Goal: Information Seeking & Learning: Check status

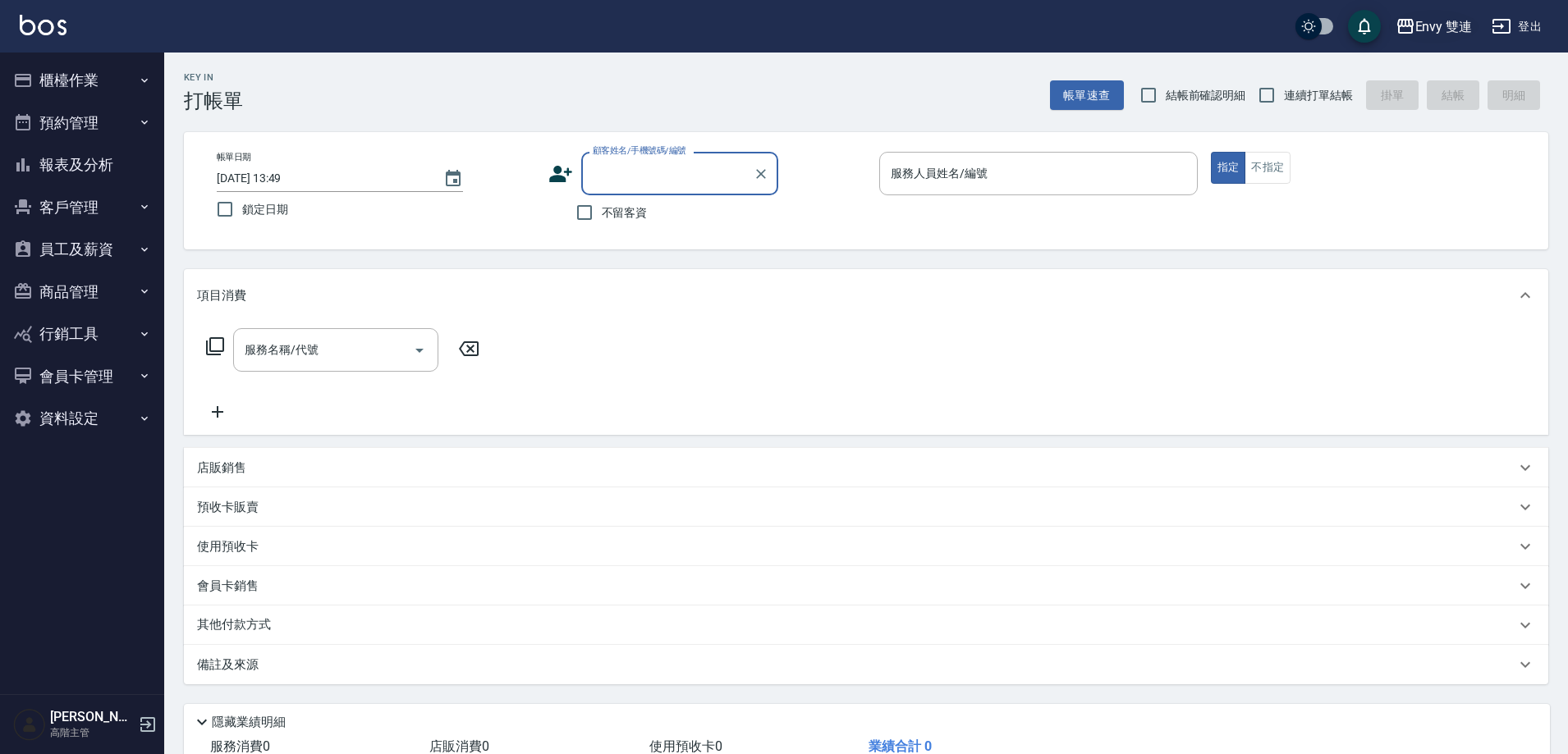
click at [1423, 29] on div "Envy 雙連" at bounding box center [1443, 27] width 58 height 21
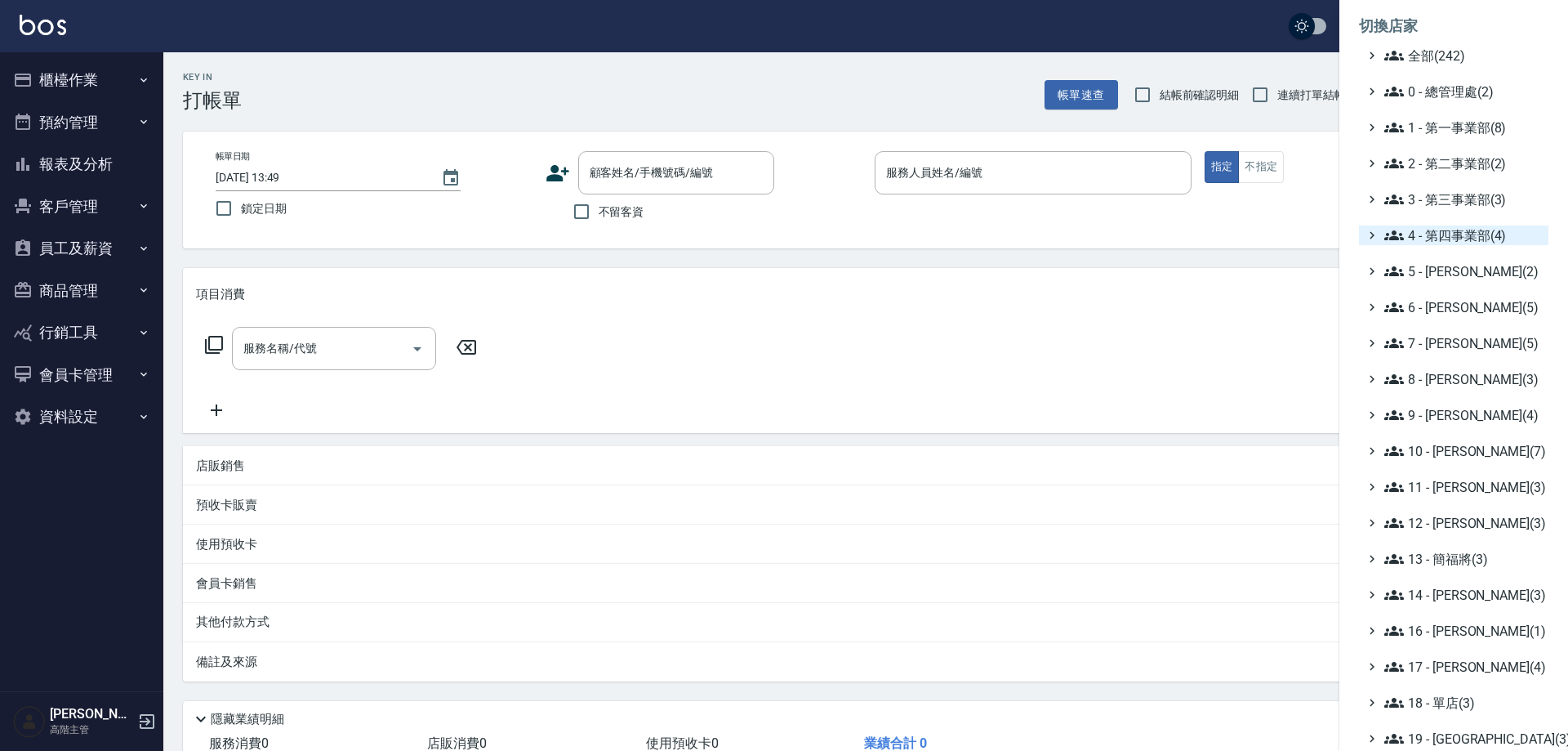
click at [1444, 232] on span "4 - 第四事業部(4)" at bounding box center [1463, 235] width 157 height 20
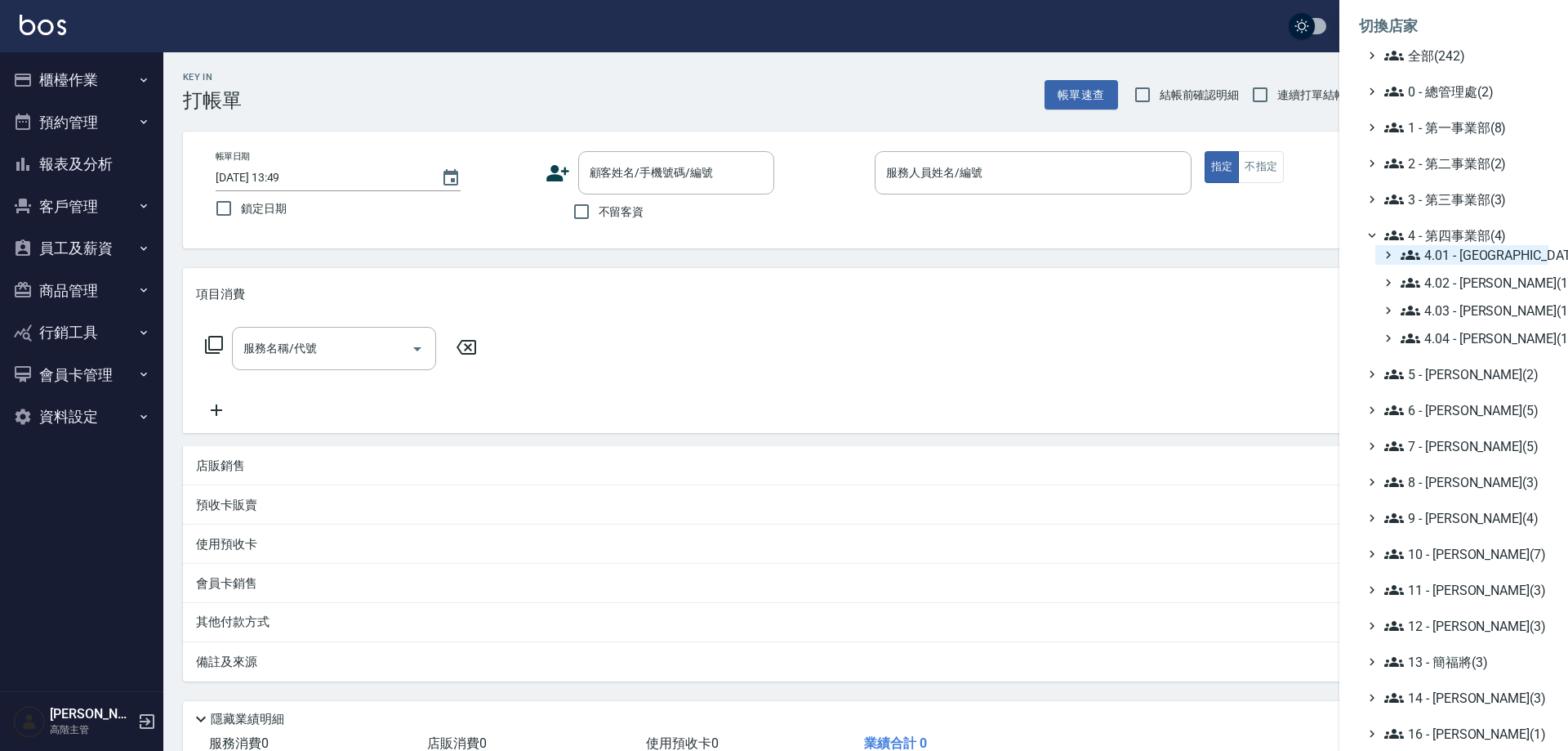
click at [1475, 263] on span "4.01 - [GEOGRAPHIC_DATA](3)" at bounding box center [1471, 255] width 141 height 20
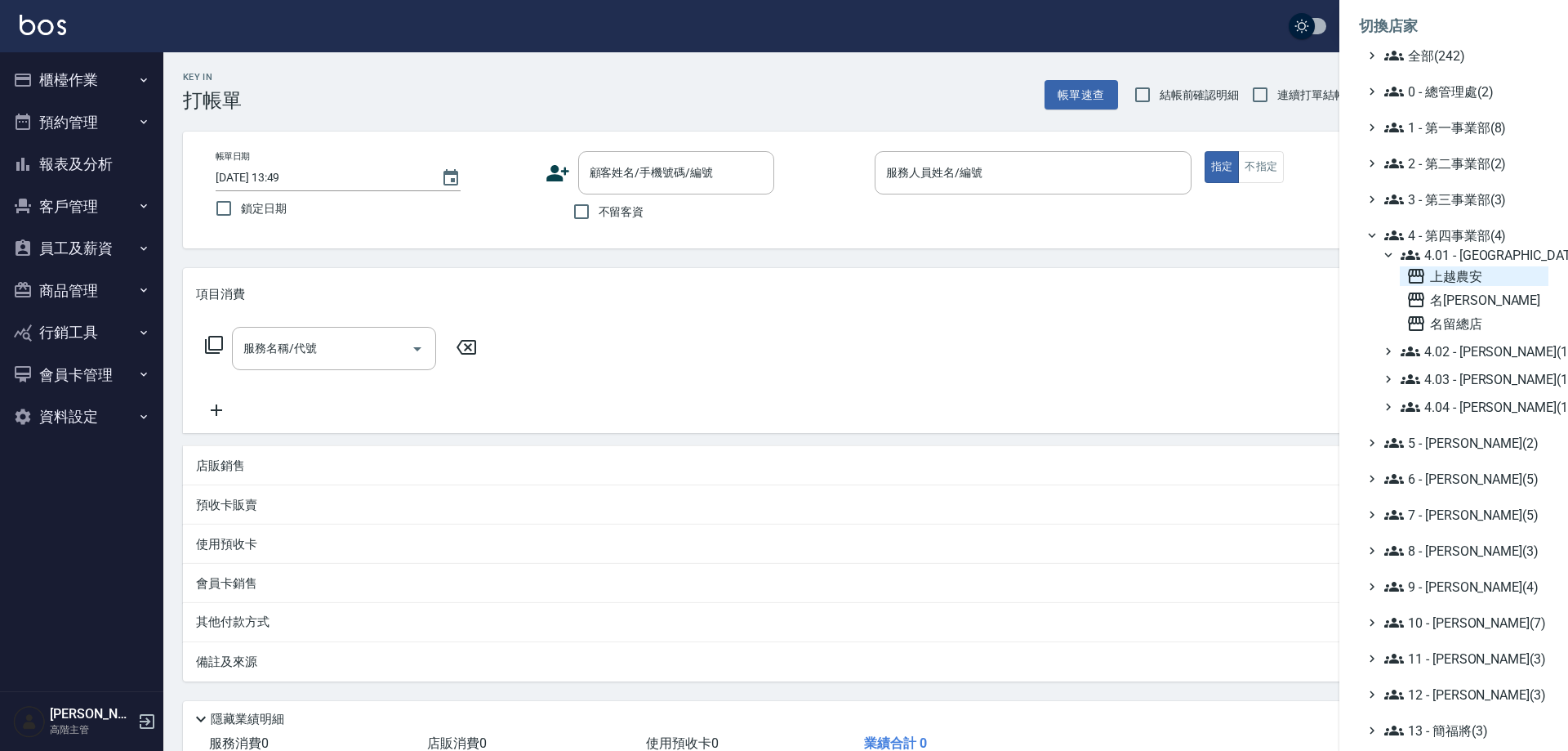
click at [1459, 281] on span "上越農安" at bounding box center [1474, 275] width 136 height 20
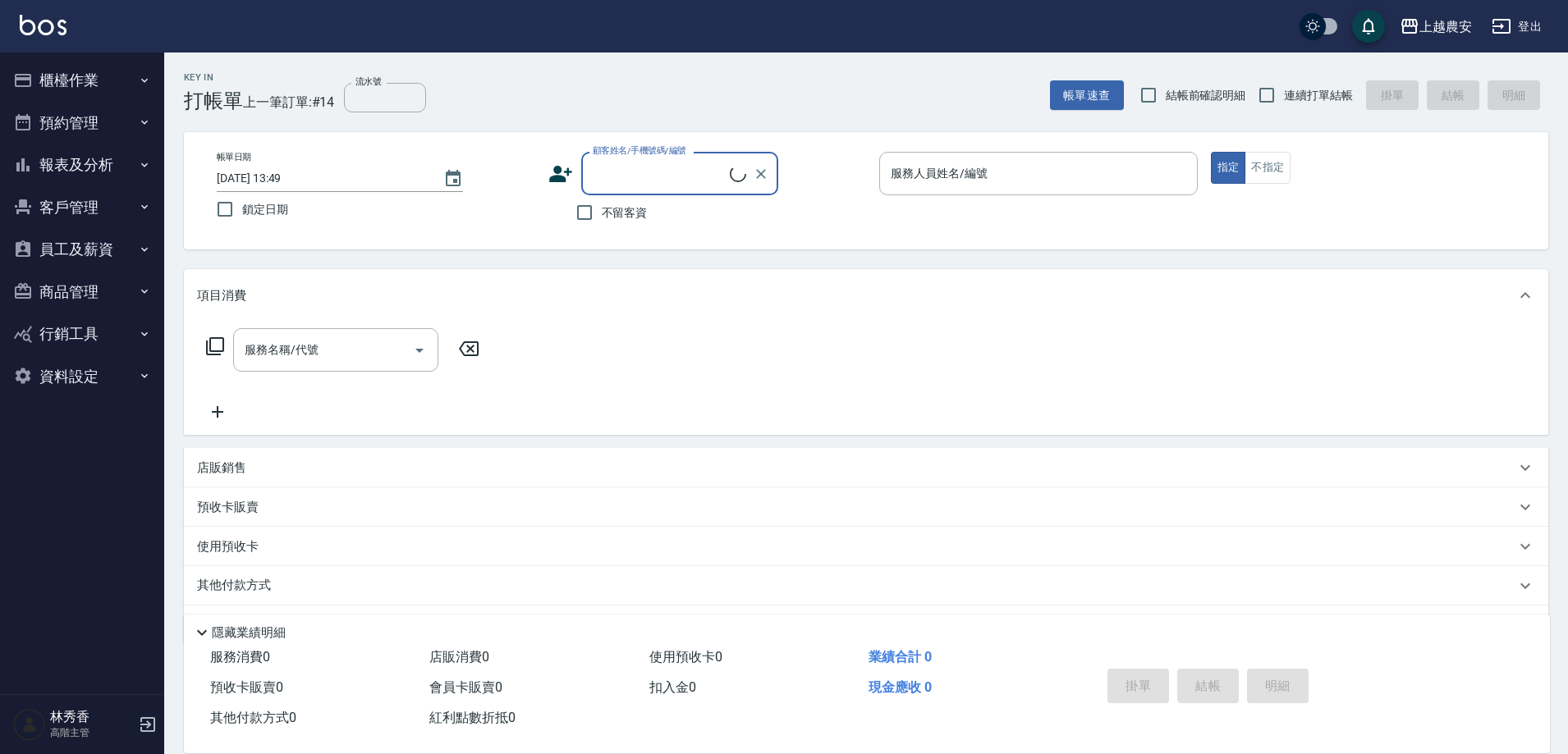
click at [80, 164] on button "報表及分析" at bounding box center [82, 165] width 151 height 43
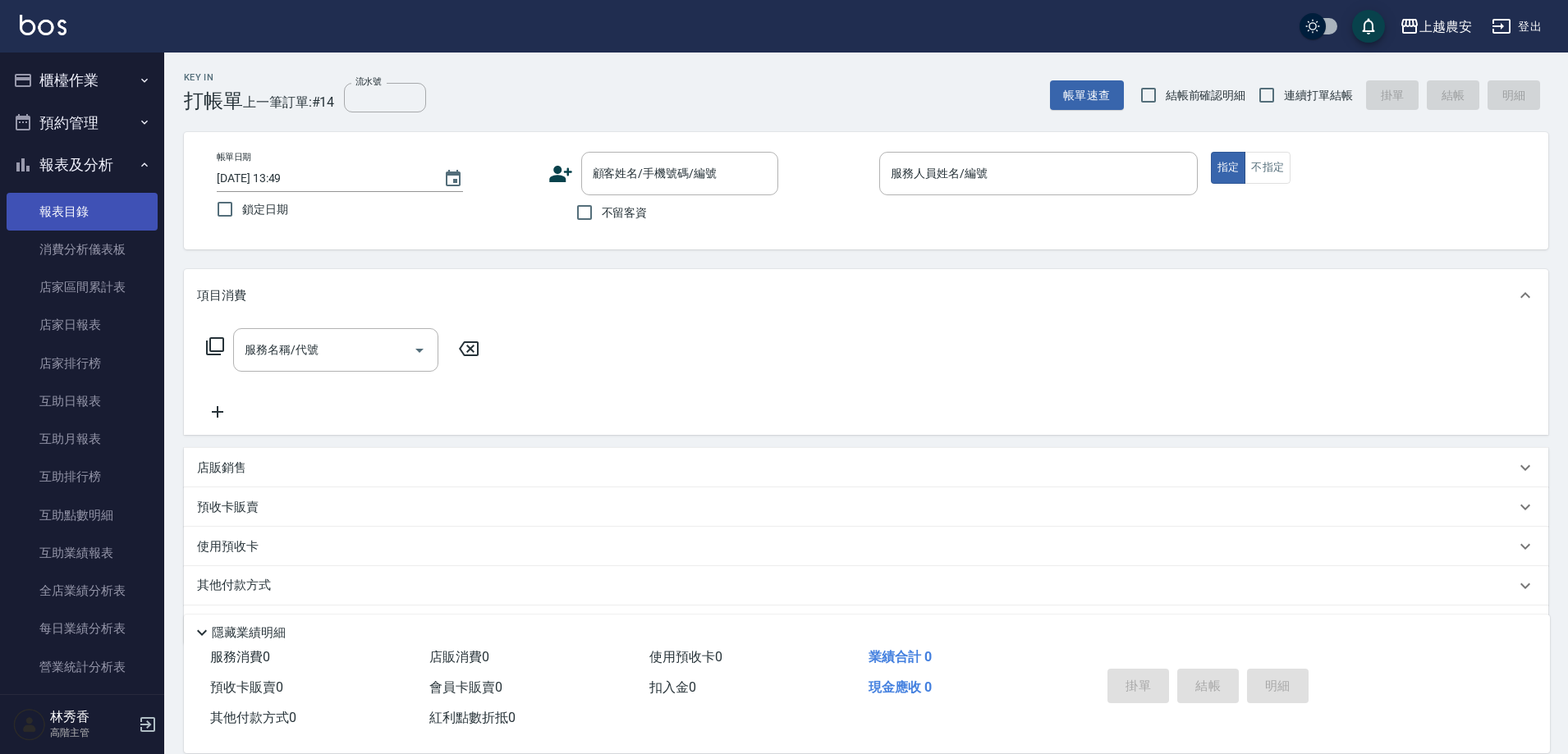
click at [78, 211] on link "報表目錄" at bounding box center [82, 212] width 151 height 38
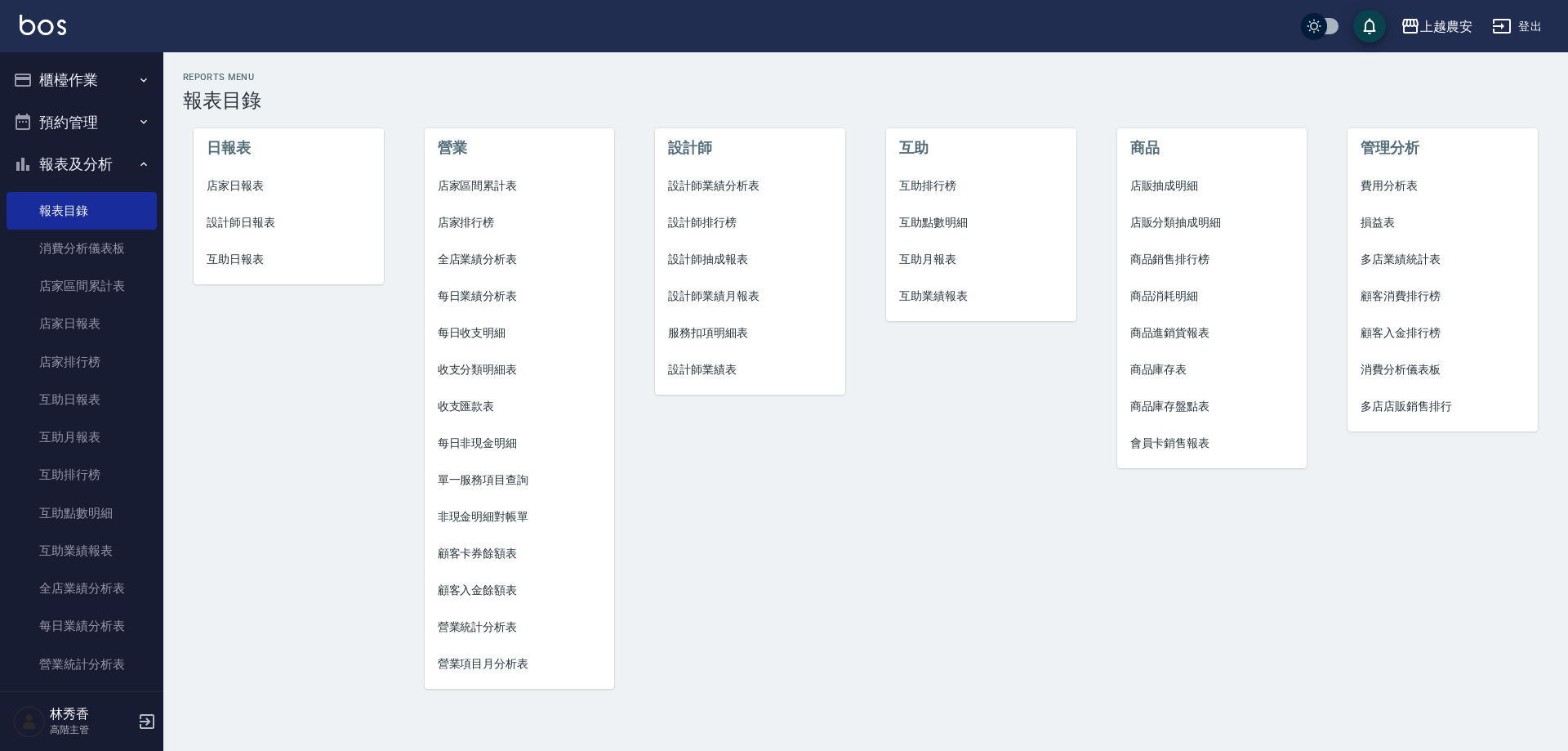
click at [716, 290] on span "設計師業績月報表" at bounding box center [750, 296] width 164 height 17
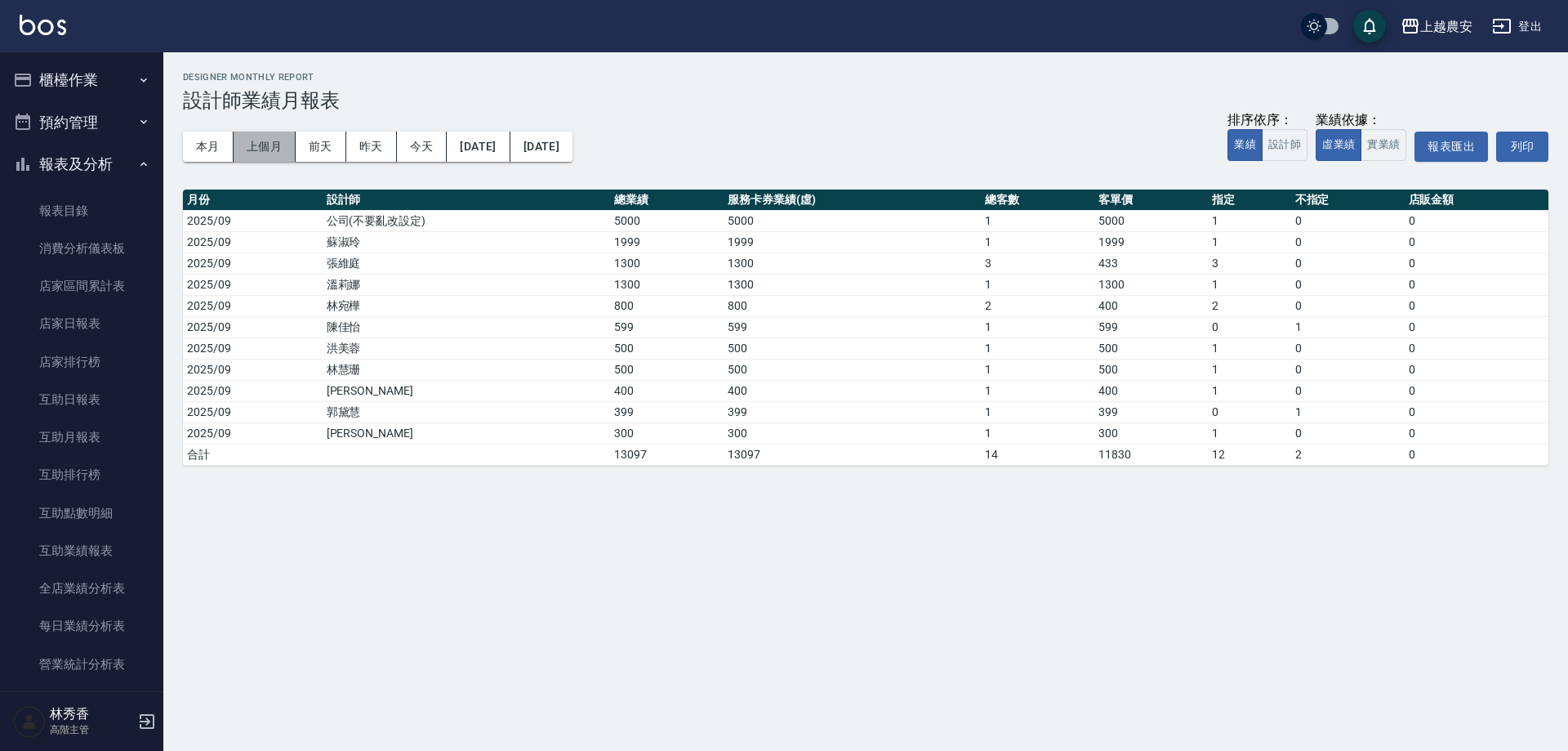
click at [270, 153] on button "上個月" at bounding box center [264, 146] width 62 height 30
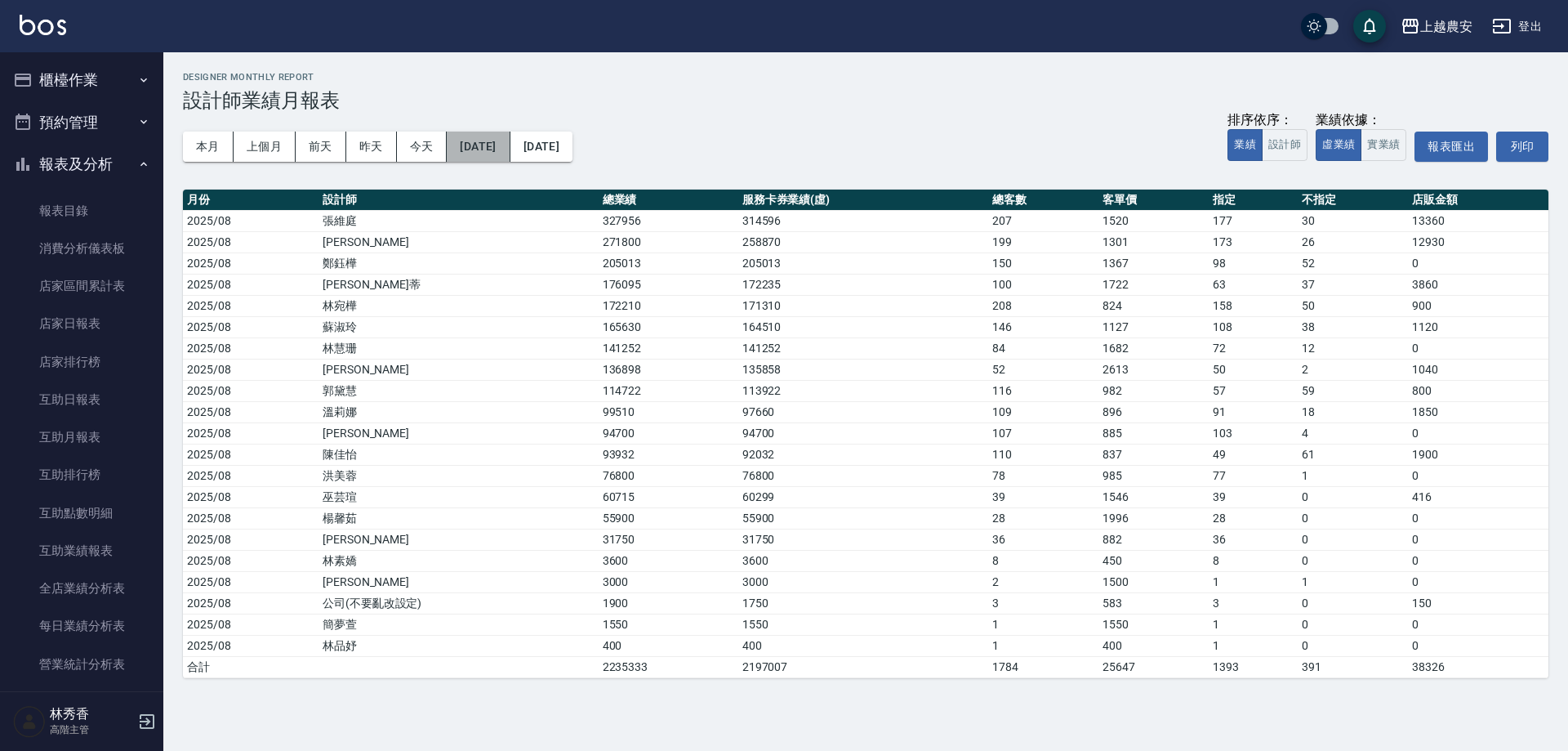
click at [483, 136] on button "2025/08/01" at bounding box center [479, 146] width 63 height 30
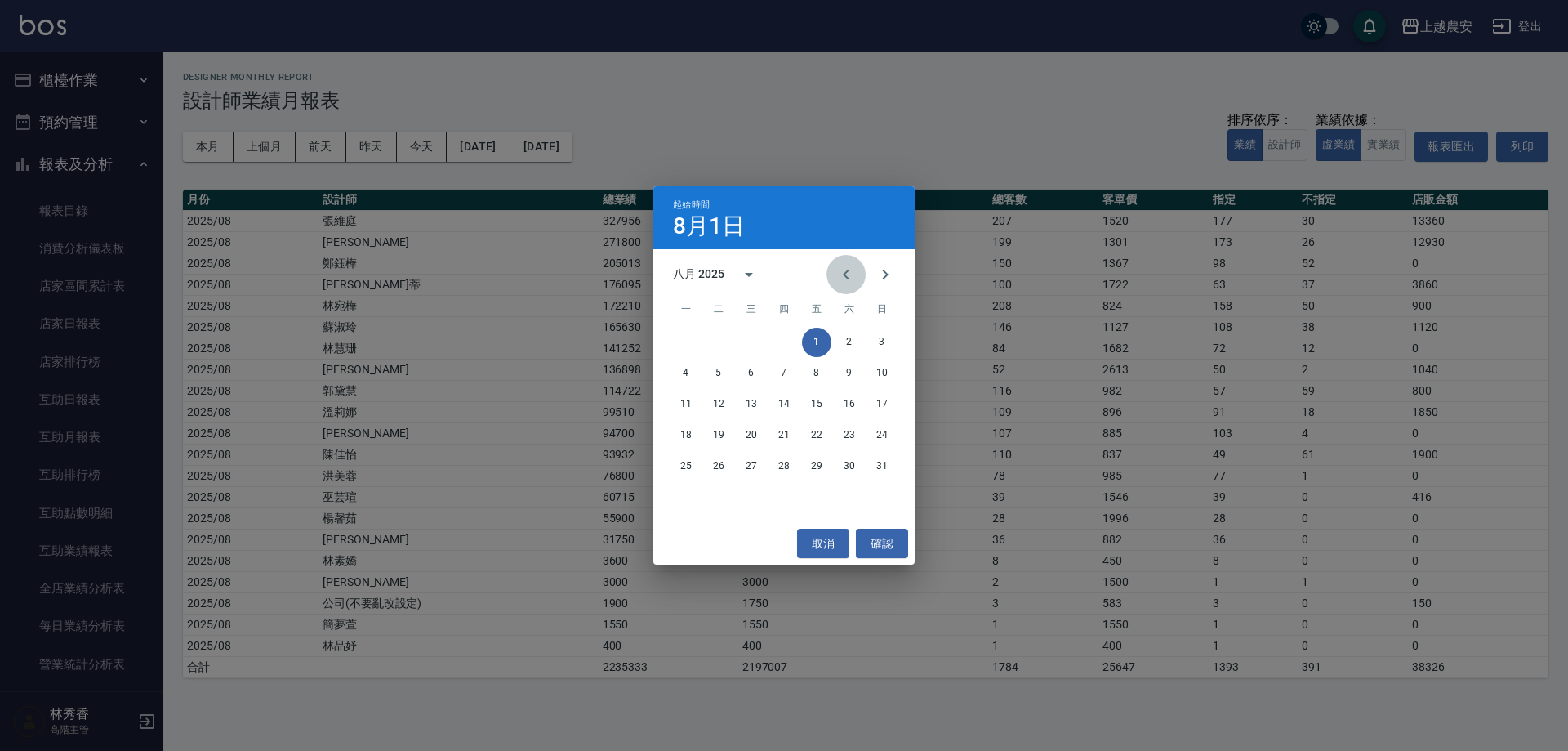
click at [847, 268] on icon "Previous month" at bounding box center [846, 275] width 20 height 20
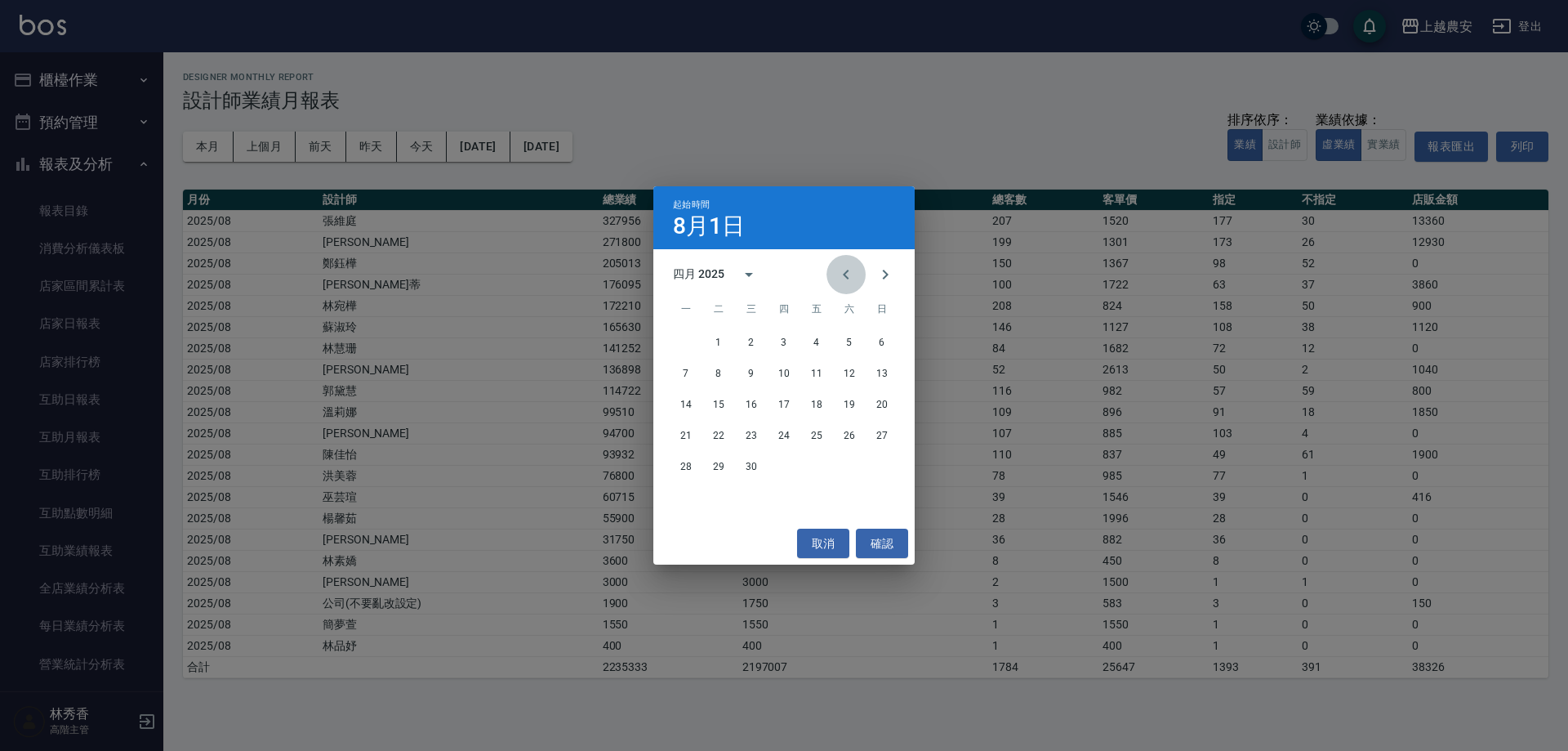
click at [847, 268] on icon "Previous month" at bounding box center [846, 275] width 20 height 20
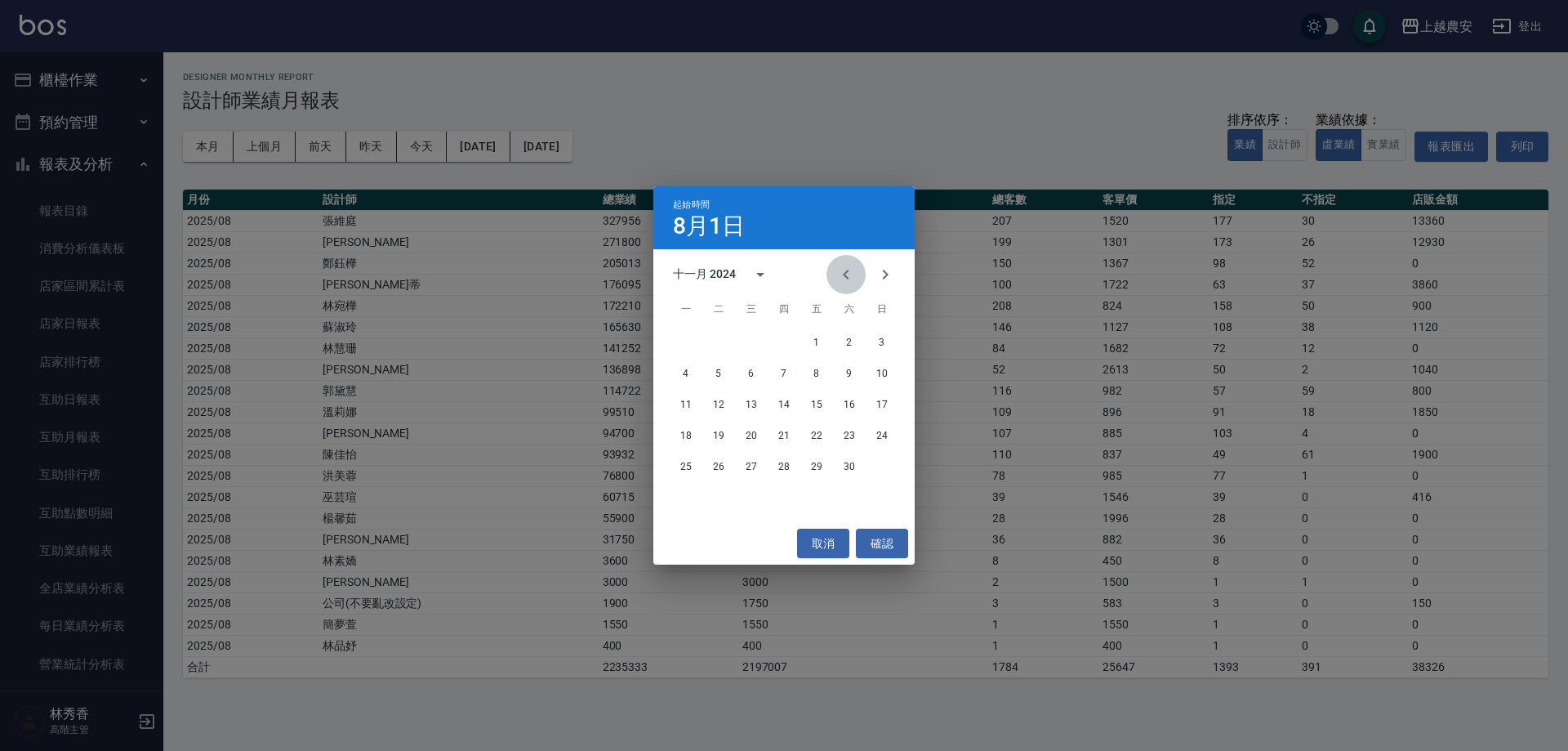
click at [847, 268] on icon "Previous month" at bounding box center [846, 275] width 20 height 20
click at [882, 343] on button "1" at bounding box center [882, 342] width 29 height 29
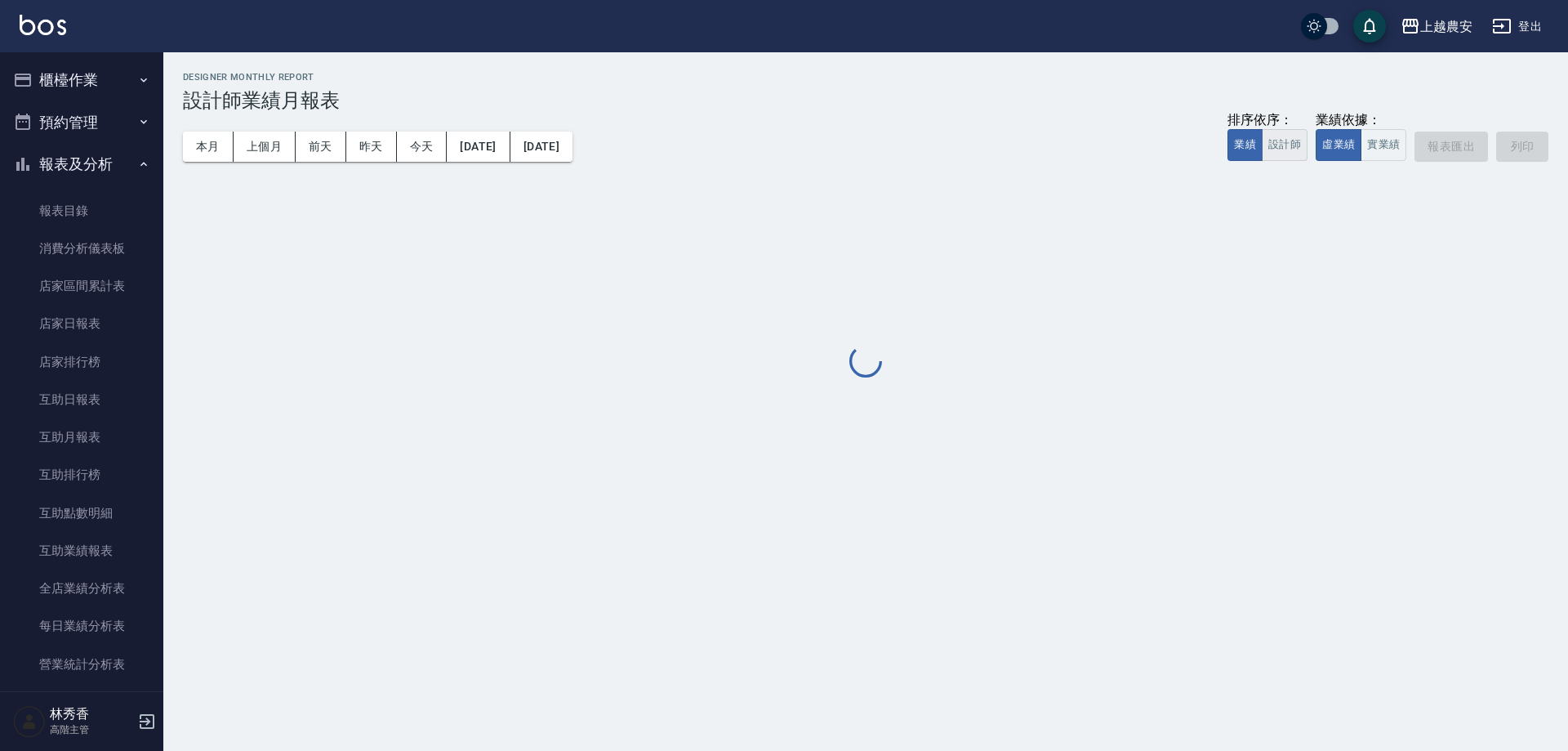
click at [1287, 151] on button "設計師" at bounding box center [1284, 145] width 45 height 32
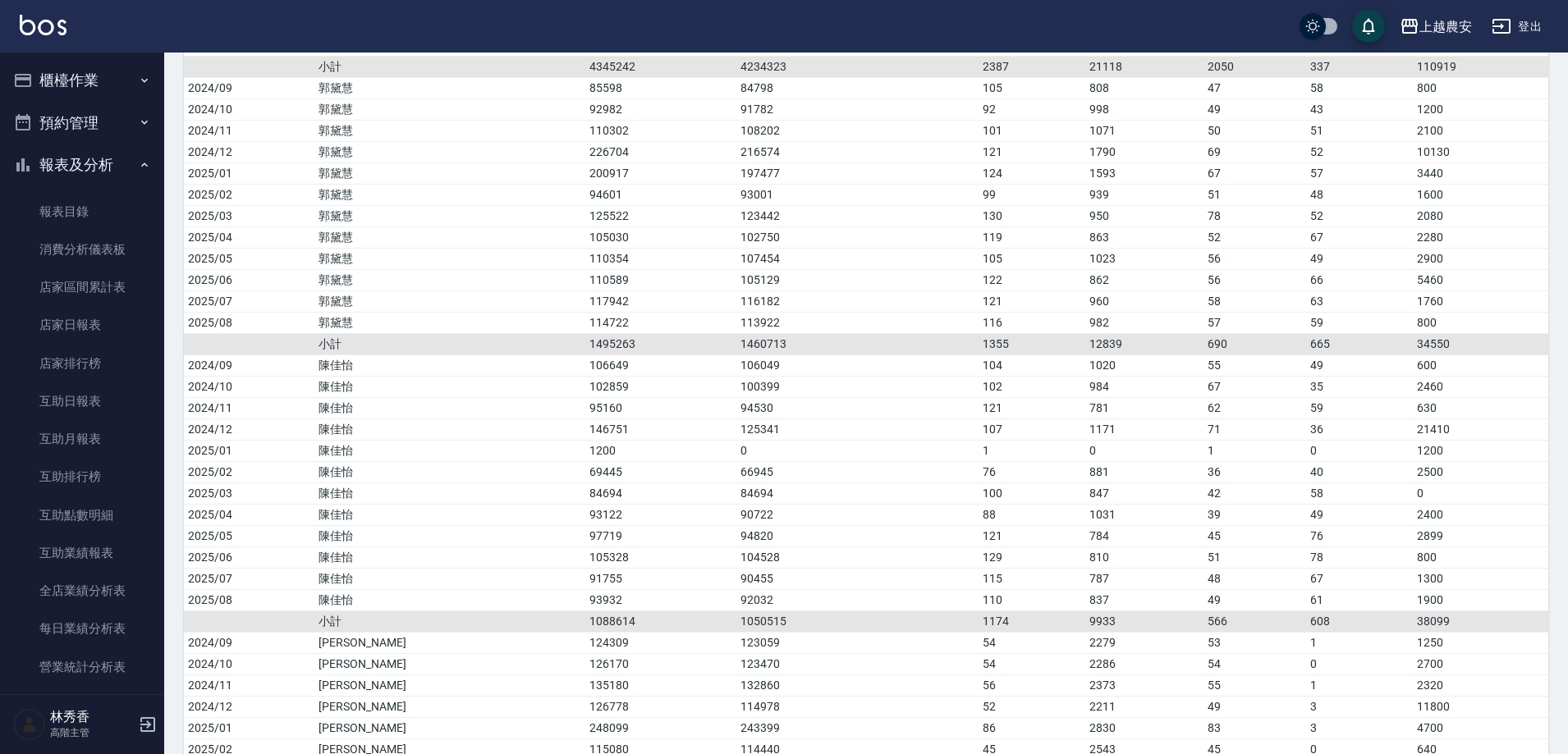
scroll to position [3658, 0]
